Goal: Book appointment/travel/reservation

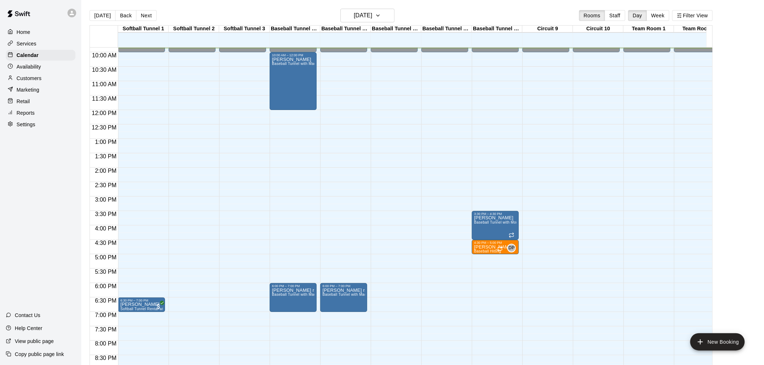
scroll to position [244, 0]
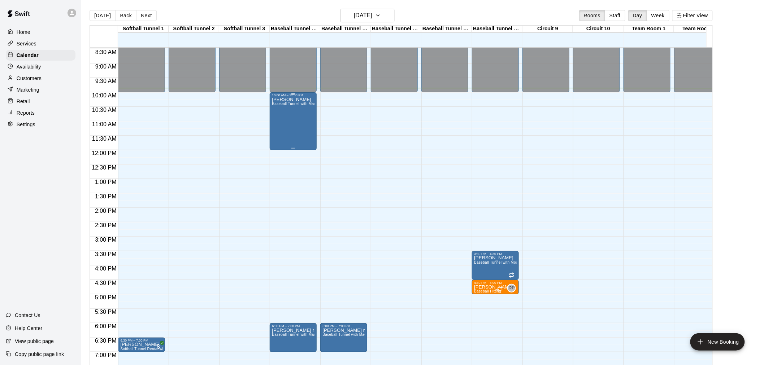
click at [290, 132] on div "[PERSON_NAME] Baseball Tunnel with Machine" at bounding box center [293, 279] width 43 height 365
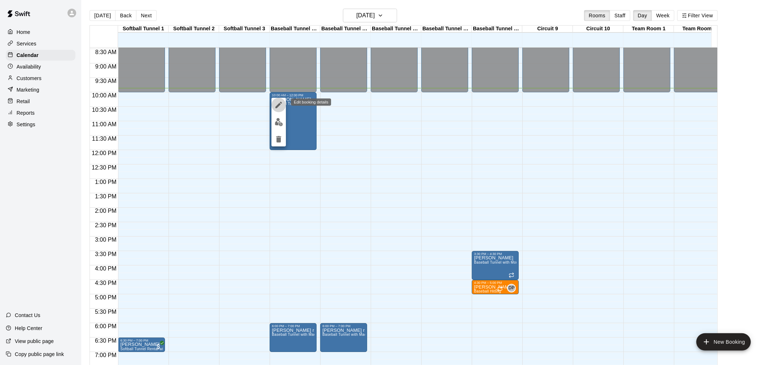
click at [275, 104] on icon "edit" at bounding box center [278, 105] width 9 height 9
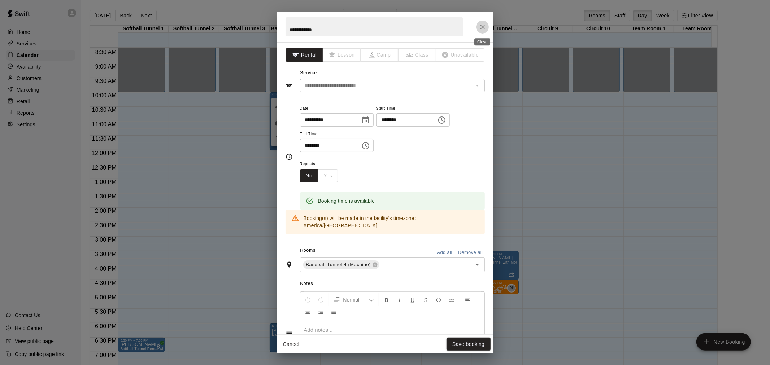
click at [483, 28] on icon "Close" at bounding box center [482, 26] width 7 height 7
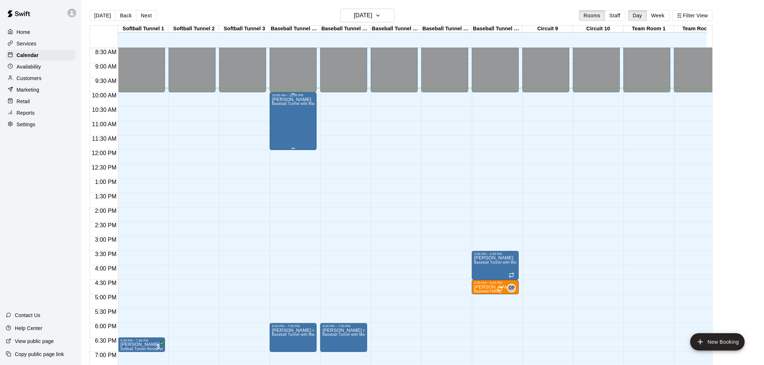
click at [307, 127] on div "[PERSON_NAME] Baseball Tunnel with Machine" at bounding box center [293, 279] width 43 height 365
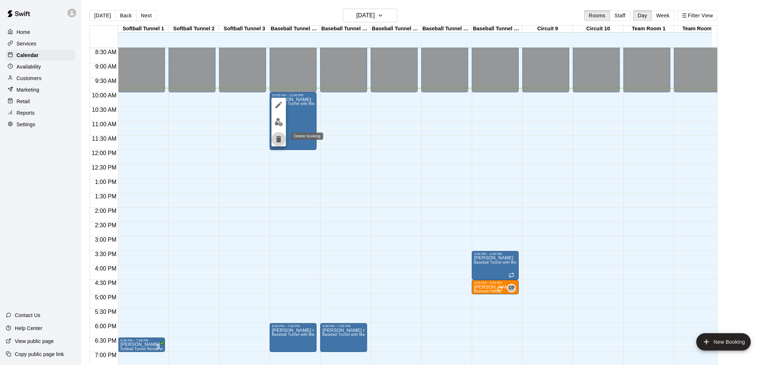
click at [276, 139] on icon "delete" at bounding box center [278, 139] width 9 height 9
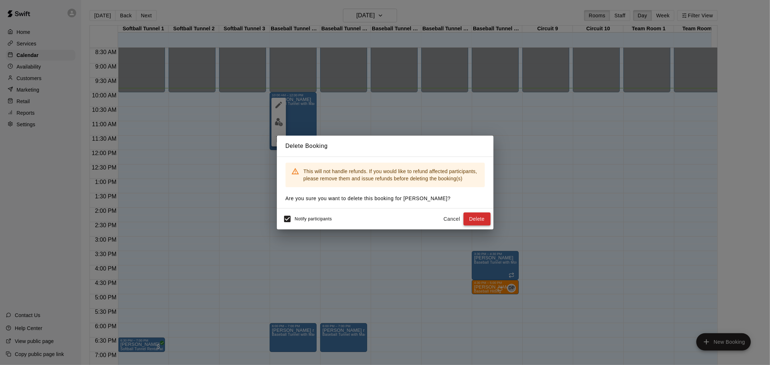
click at [478, 224] on button "Delete" at bounding box center [477, 219] width 27 height 13
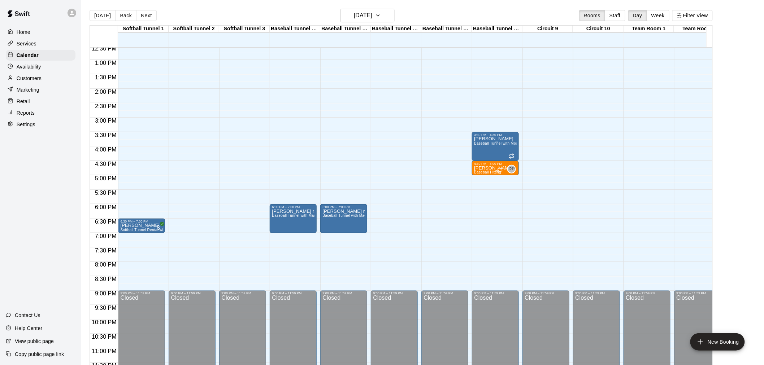
scroll to position [365, 0]
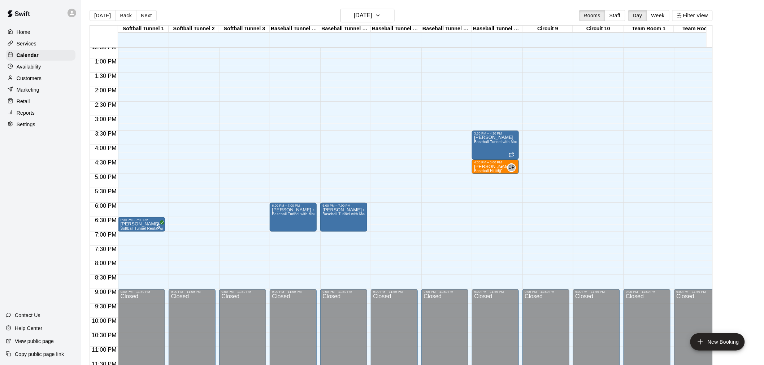
click at [396, 210] on div "12:00 AM – 10:00 AM Closed 9:00 PM – 11:59 PM Closed" at bounding box center [394, 29] width 47 height 693
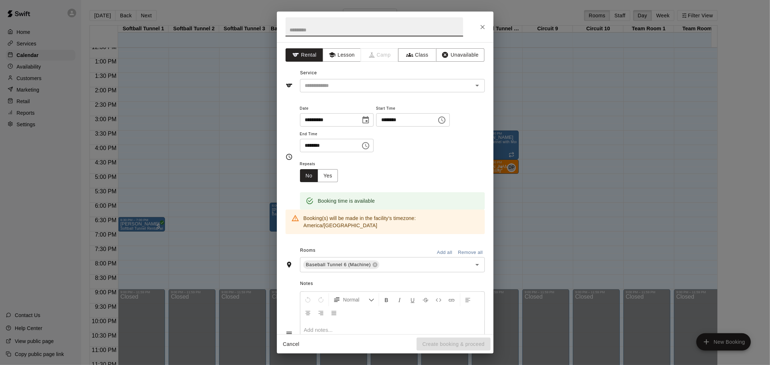
click at [309, 143] on input "********" at bounding box center [328, 145] width 56 height 13
type input "********"
click at [314, 85] on input "text" at bounding box center [381, 85] width 159 height 9
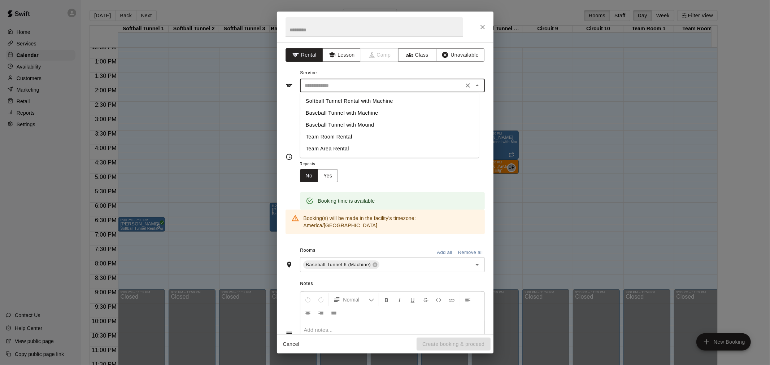
click at [326, 112] on li "Baseball Tunnel with Machine" at bounding box center [389, 113] width 179 height 12
type input "**********"
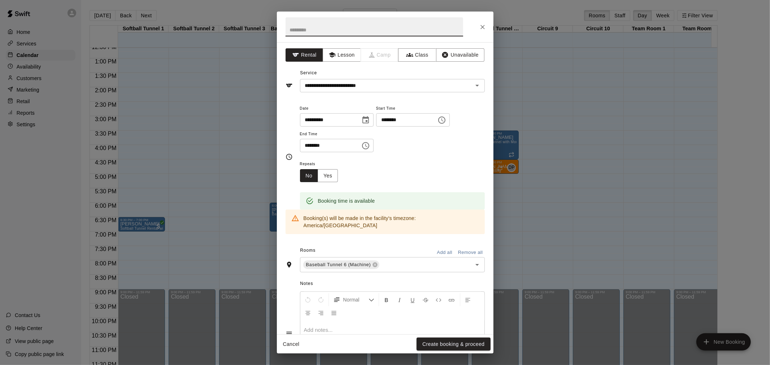
click at [313, 30] on input "text" at bounding box center [375, 26] width 178 height 19
type input "**********"
click at [445, 342] on button "Create booking & proceed" at bounding box center [454, 344] width 74 height 13
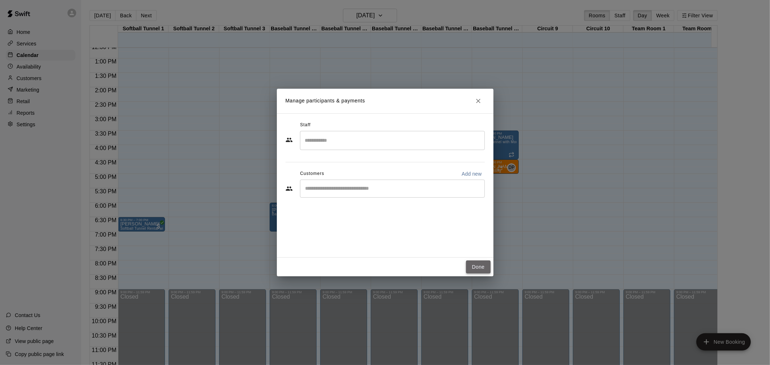
click at [474, 265] on button "Done" at bounding box center [478, 267] width 24 height 13
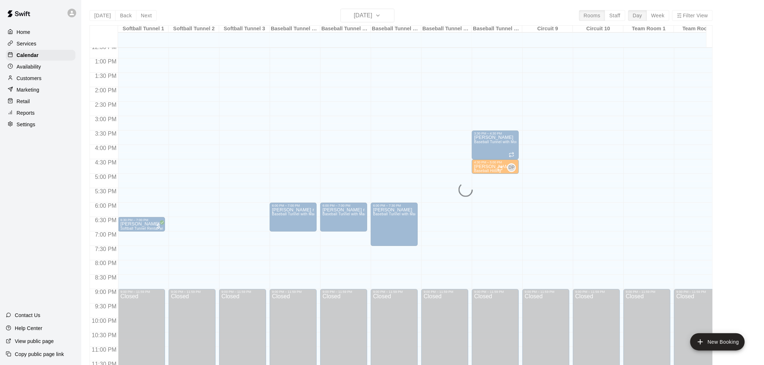
scroll to position [325, 0]
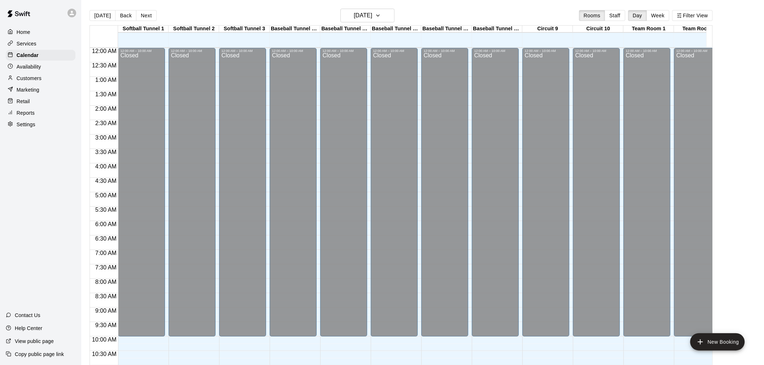
scroll to position [323, 0]
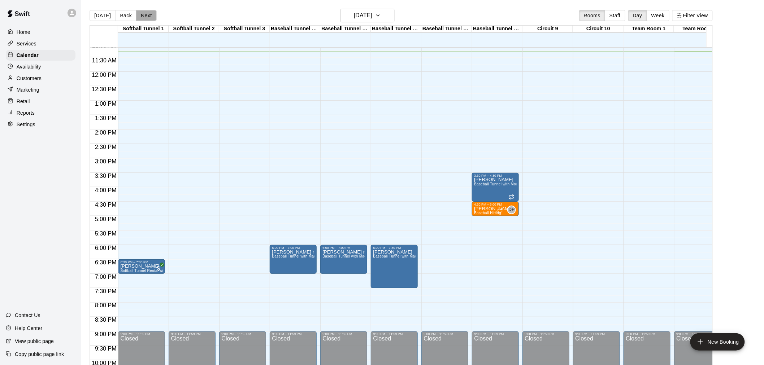
click at [140, 13] on button "Next" at bounding box center [146, 15] width 20 height 11
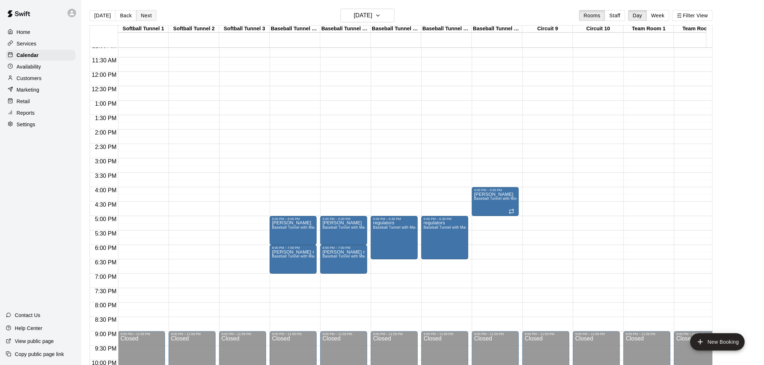
click at [148, 13] on button "Next" at bounding box center [146, 15] width 20 height 11
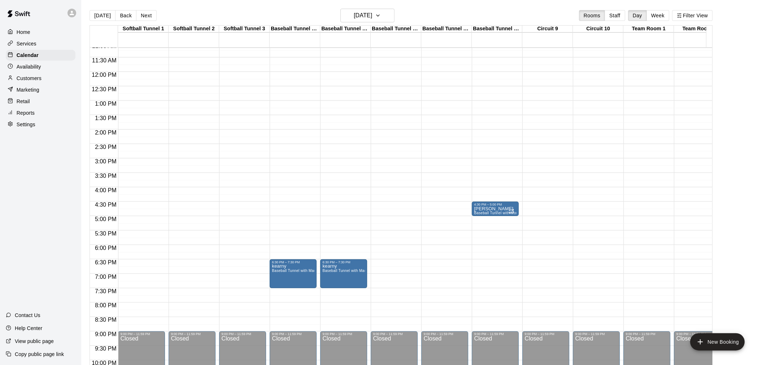
click at [147, 21] on div "Today Back Next Wednesday Aug 13 Rooms Staff Day Week Filter View" at bounding box center [401, 17] width 623 height 17
click at [146, 16] on button "Next" at bounding box center [146, 15] width 20 height 11
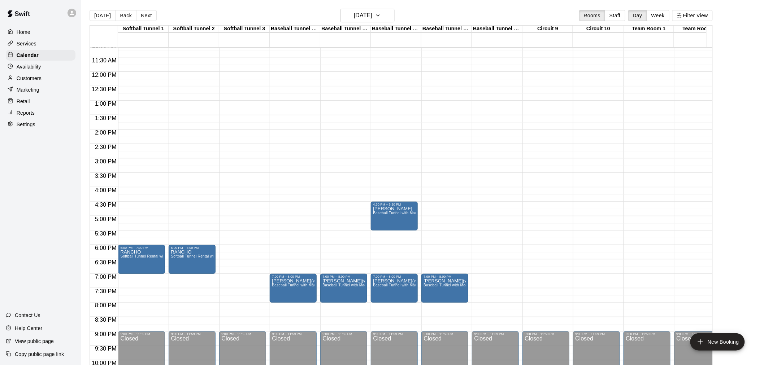
click at [103, 15] on button "[DATE]" at bounding box center [103, 15] width 26 height 11
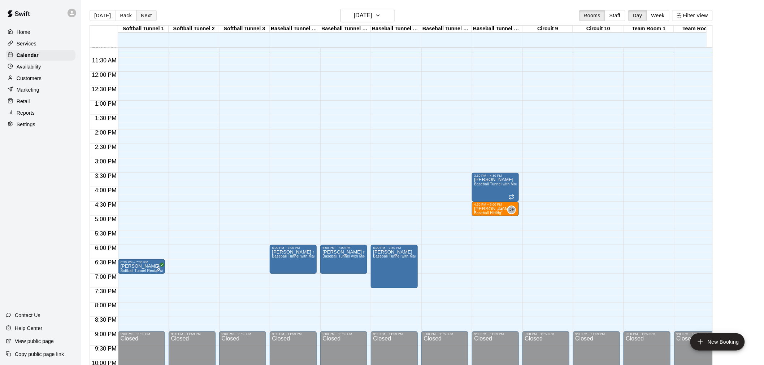
click at [144, 19] on button "Next" at bounding box center [146, 15] width 20 height 11
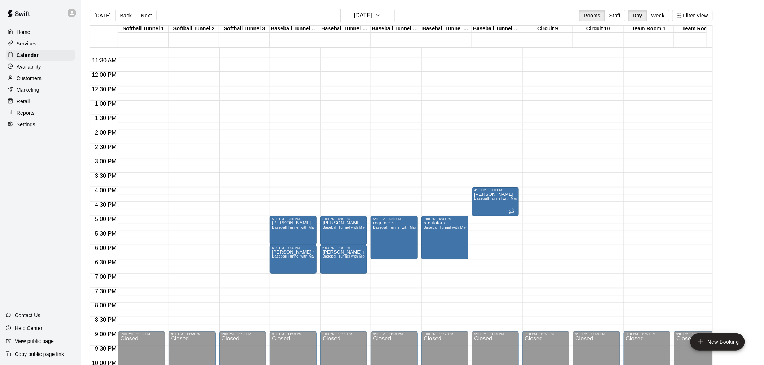
click at [136, 10] on button "Next" at bounding box center [146, 15] width 20 height 11
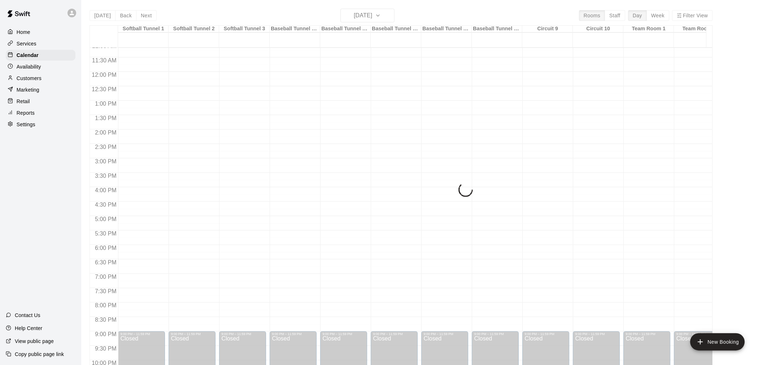
click at [136, 10] on button "Next" at bounding box center [146, 15] width 20 height 11
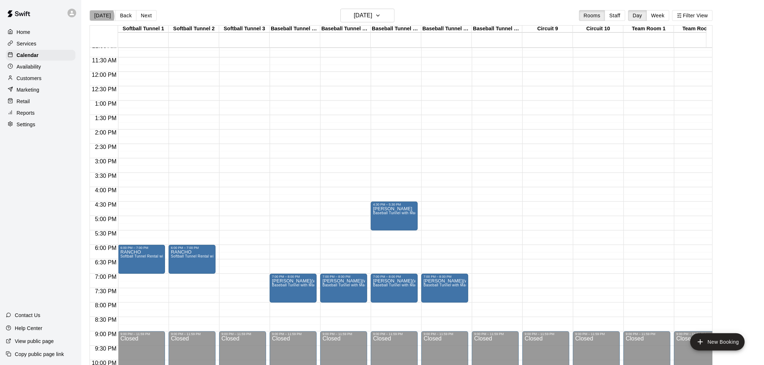
click at [100, 16] on button "[DATE]" at bounding box center [103, 15] width 26 height 11
